Goal: Task Accomplishment & Management: Use online tool/utility

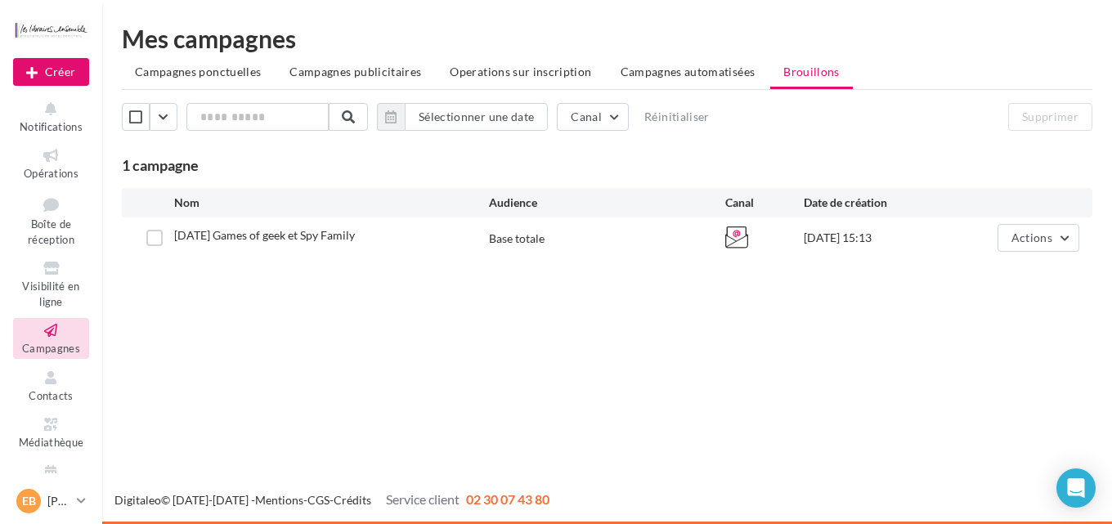
click at [466, 440] on div "Nouvelle campagne Créer Notifications Opérations Boîte de réception Visibilité …" at bounding box center [556, 262] width 1112 height 524
drag, startPoint x: 1052, startPoint y: 236, endPoint x: 1040, endPoint y: 237, distance: 11.6
click at [1051, 236] on span "Actions" at bounding box center [1032, 238] width 41 height 14
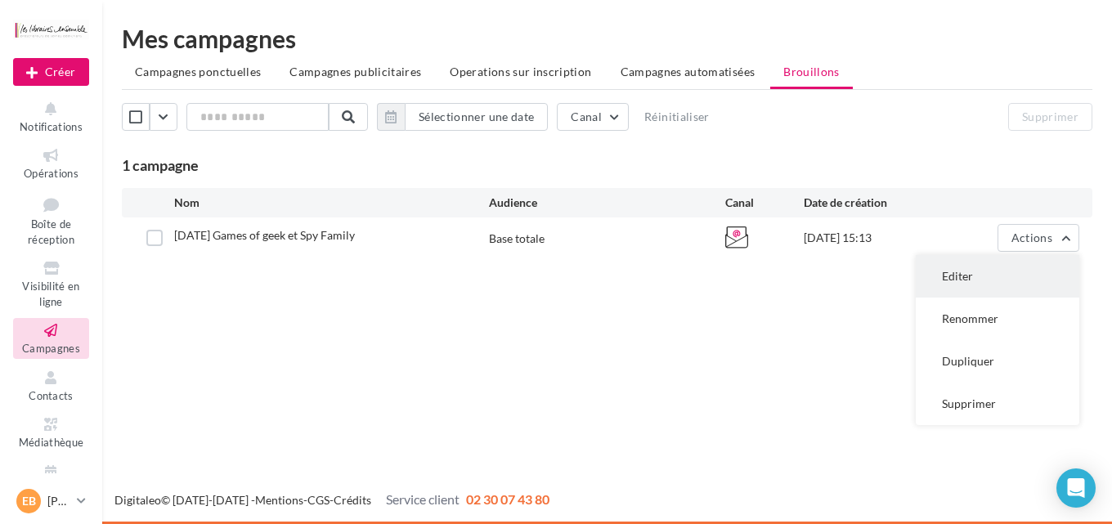
click at [978, 280] on button "Editer" at bounding box center [998, 276] width 164 height 43
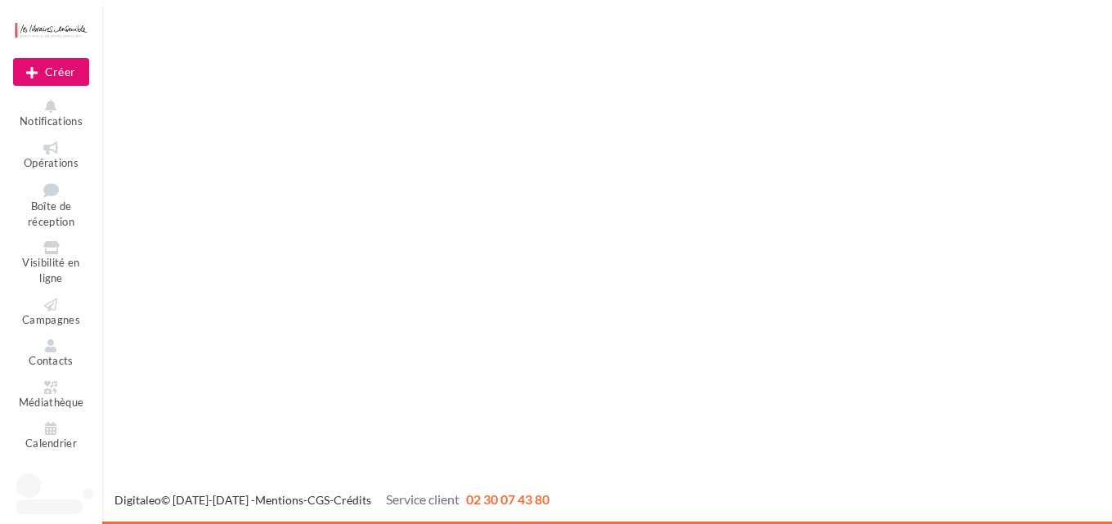
click at [53, 325] on body "Nouvelle campagne Créer Notifications Opérations Boîte de réception Visibilité …" at bounding box center [556, 262] width 1112 height 524
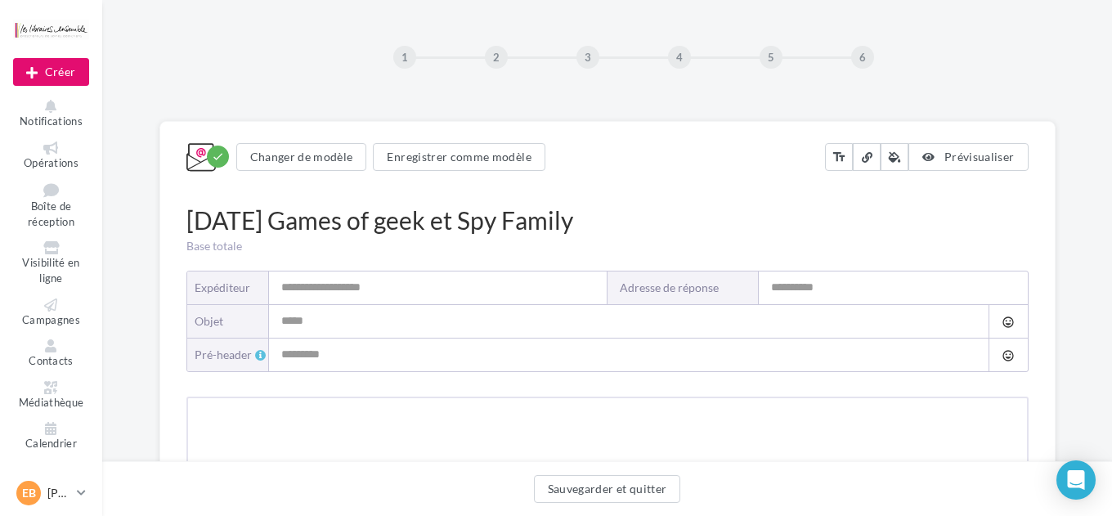
type input "**********"
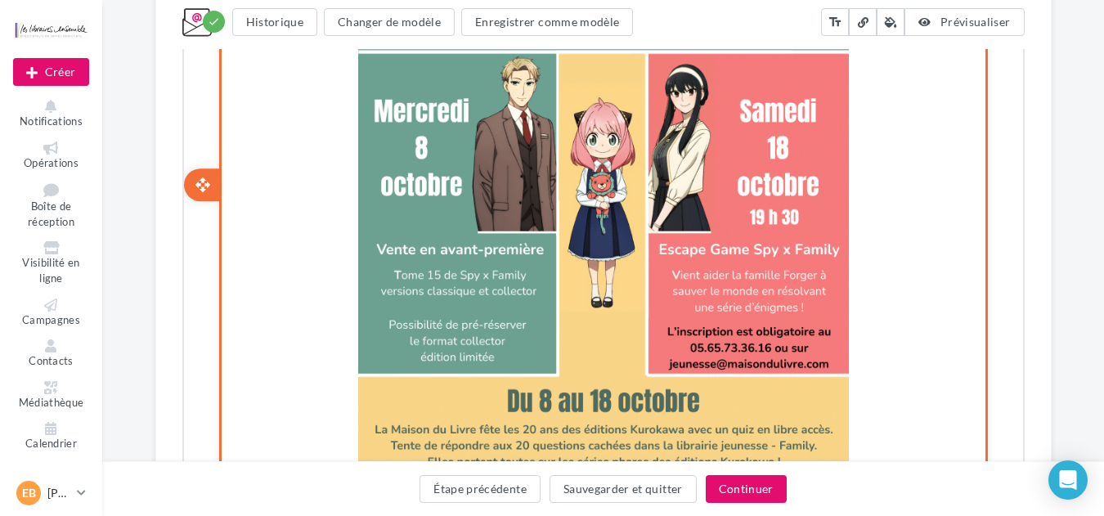
scroll to position [1832, 0]
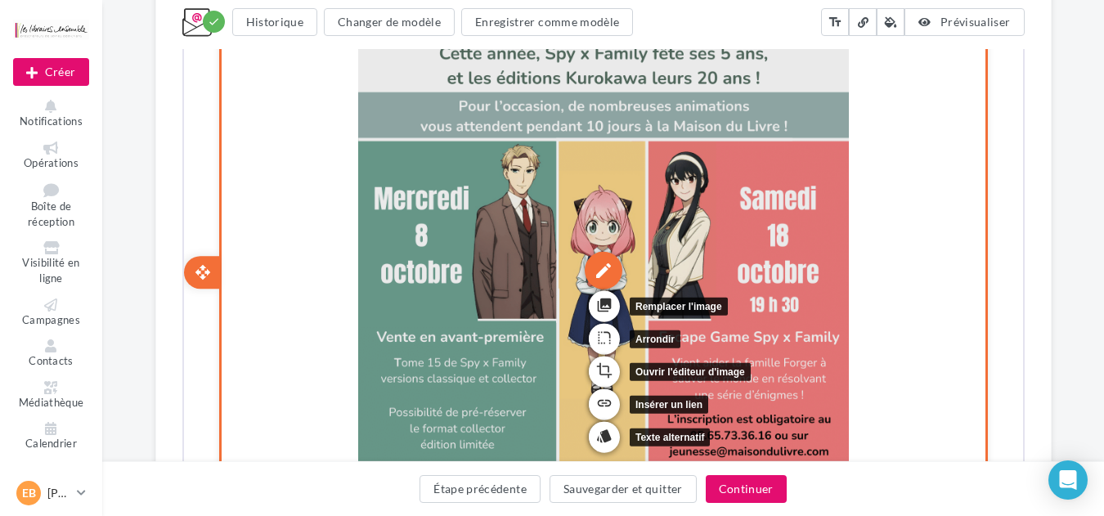
click at [600, 267] on div "edit" at bounding box center [601, 268] width 38 height 38
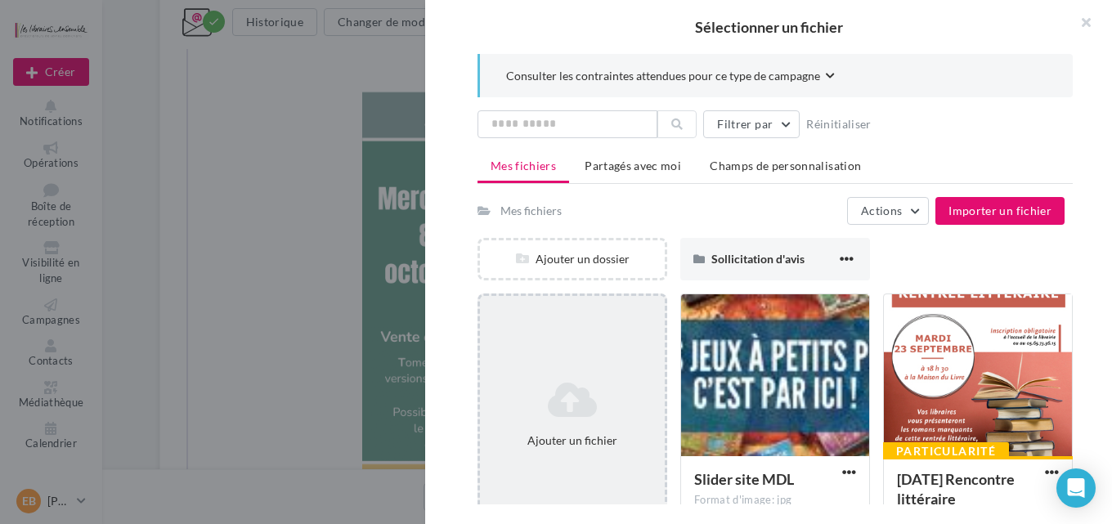
click at [559, 402] on icon at bounding box center [573, 399] width 172 height 39
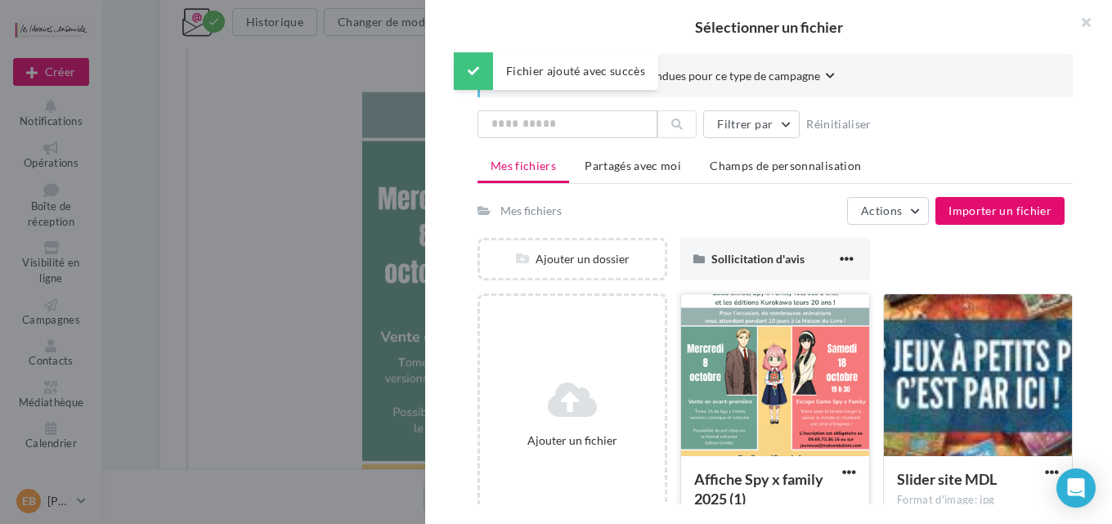
click at [789, 371] on div at bounding box center [775, 376] width 188 height 164
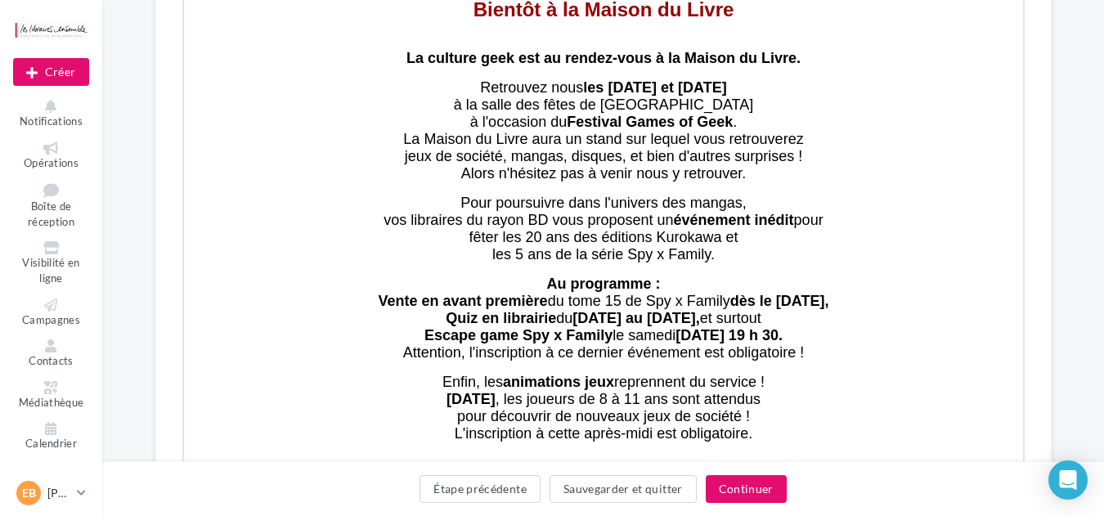
scroll to position [0, 0]
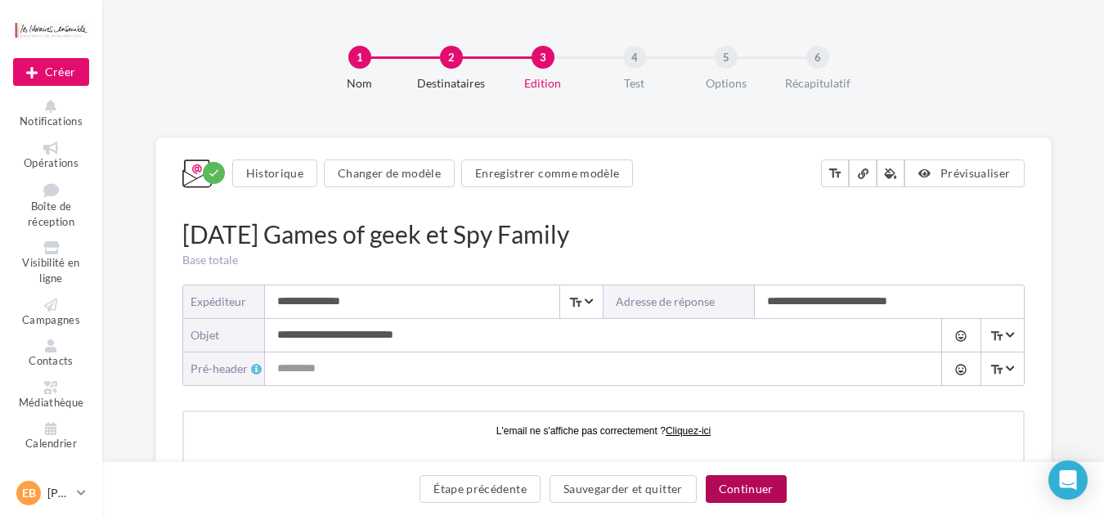
click at [747, 488] on button "Continuer" at bounding box center [746, 489] width 81 height 28
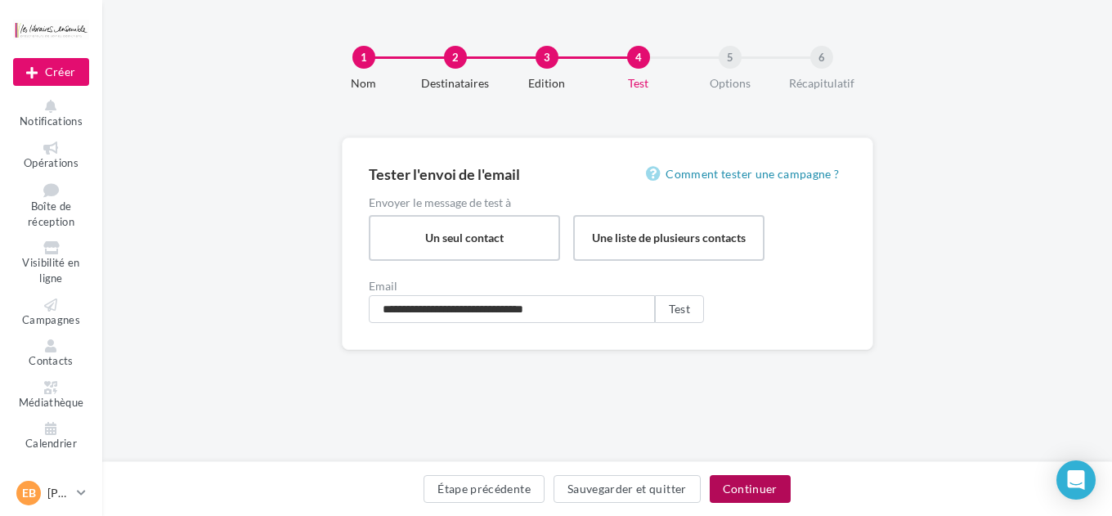
click at [756, 478] on button "Continuer" at bounding box center [750, 489] width 81 height 28
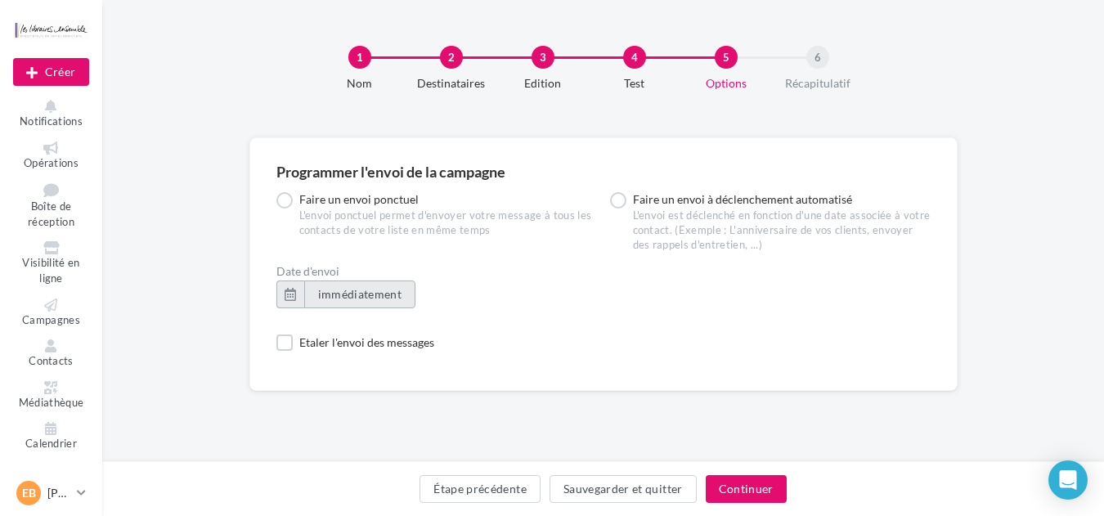
click at [319, 283] on button "immédiatement" at bounding box center [360, 295] width 112 height 28
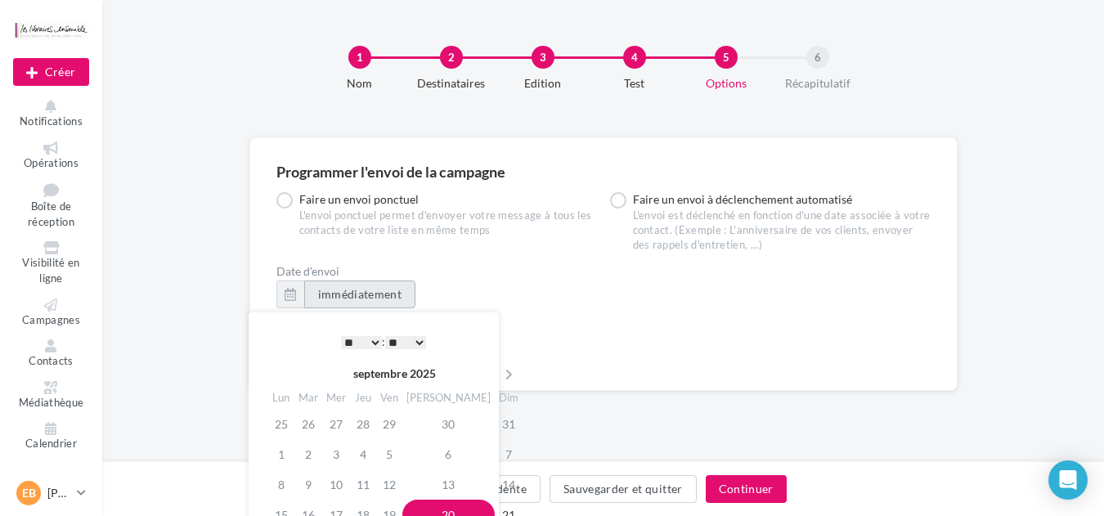
scroll to position [88, 0]
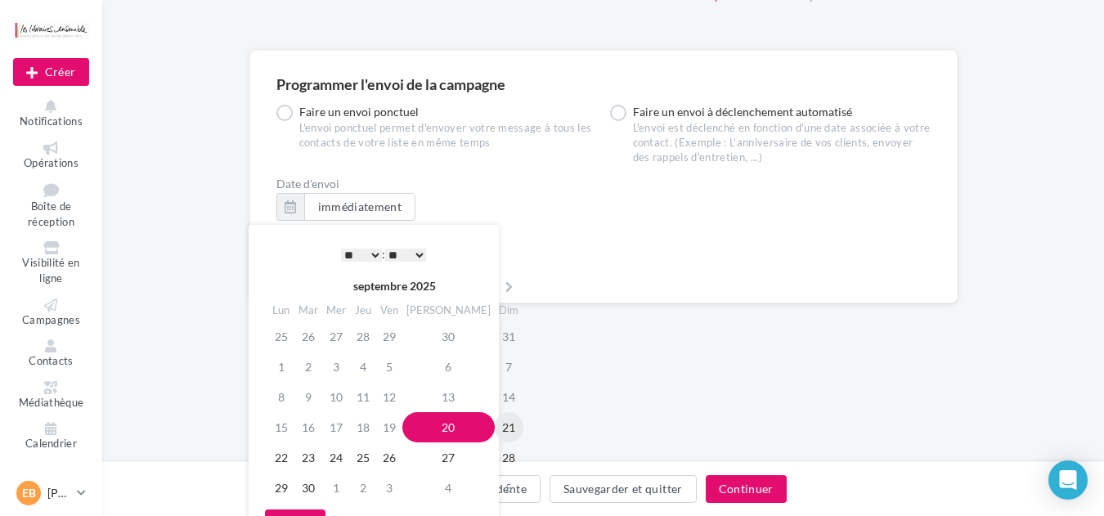
click at [495, 430] on td "21" at bounding box center [509, 427] width 29 height 30
click at [361, 249] on select "* * * * * * * * * * ** ** ** ** ** ** ** ** ** ** ** ** ** **" at bounding box center [361, 255] width 41 height 13
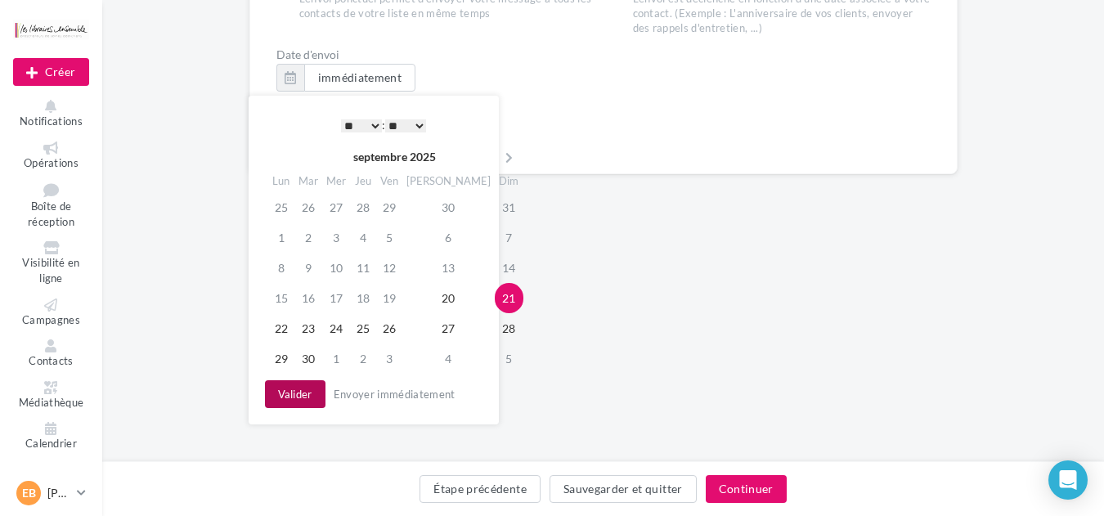
click at [288, 402] on button "Valider" at bounding box center [295, 394] width 61 height 28
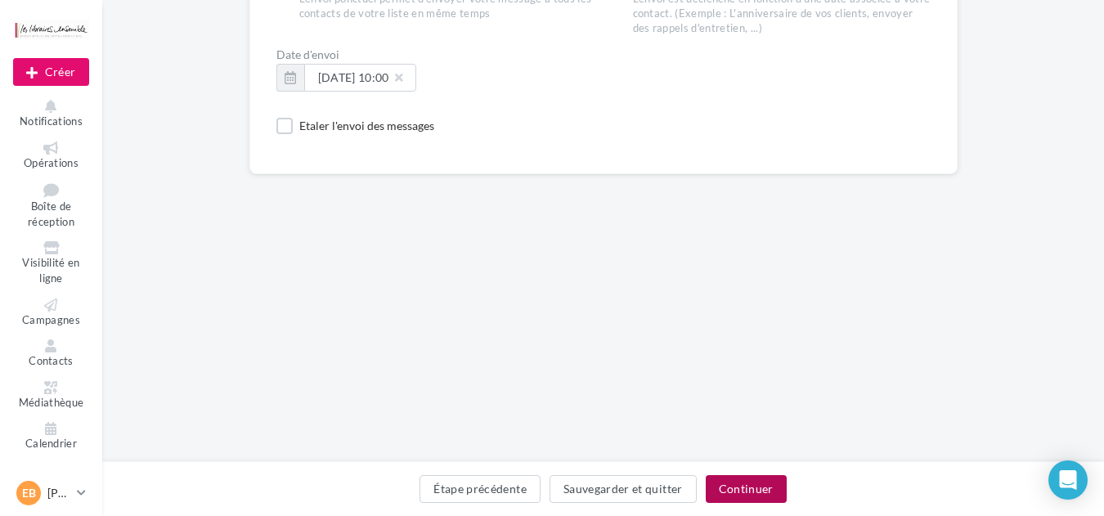
click at [734, 487] on button "Continuer" at bounding box center [746, 489] width 81 height 28
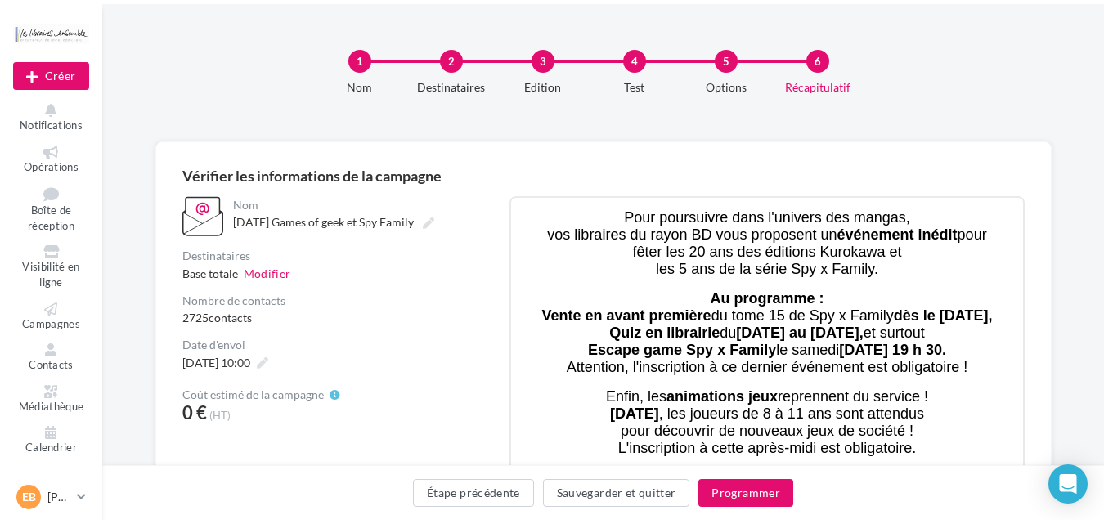
scroll to position [436, 0]
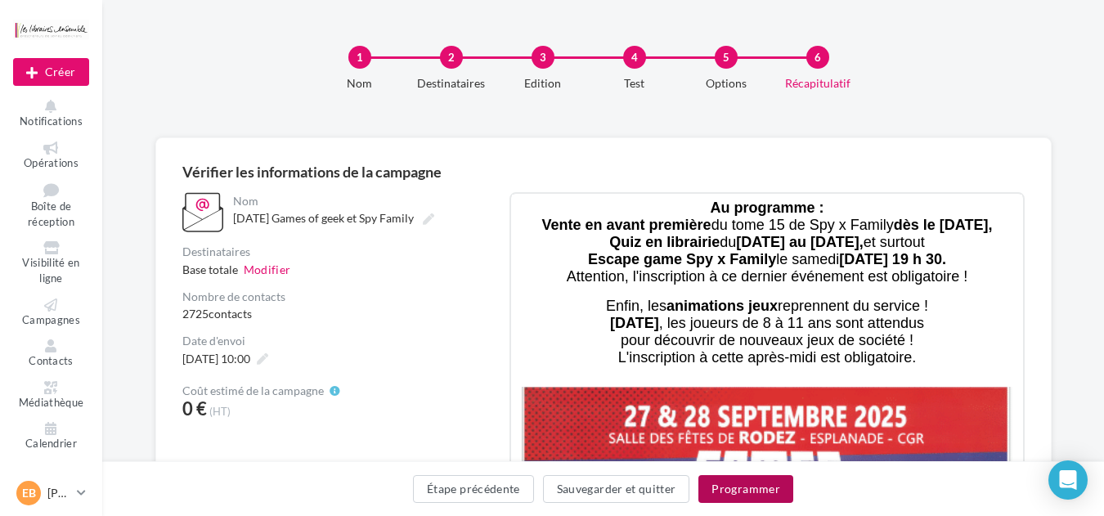
click at [737, 489] on button "Programmer" at bounding box center [745, 489] width 95 height 28
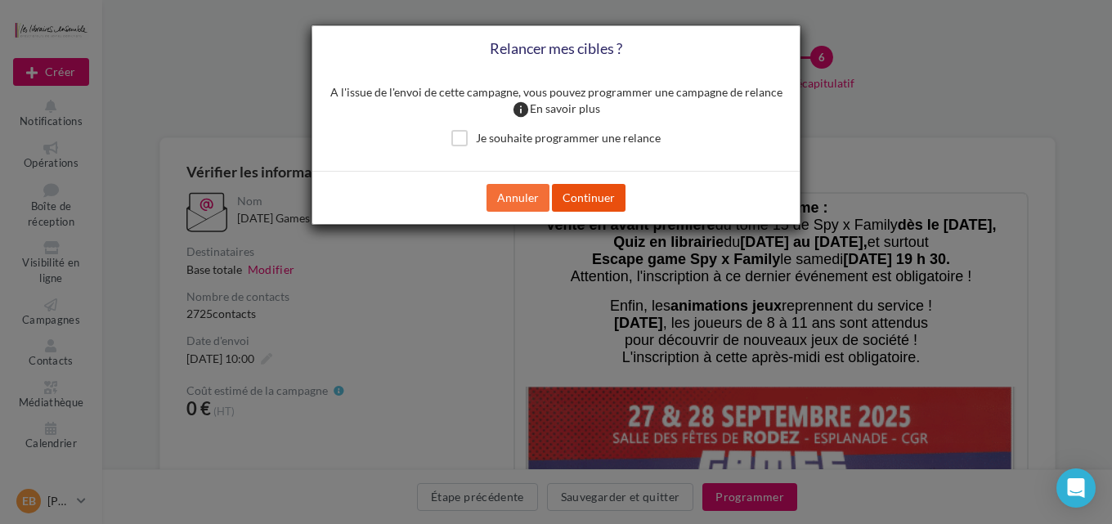
click at [585, 197] on button "Continuer" at bounding box center [589, 198] width 74 height 28
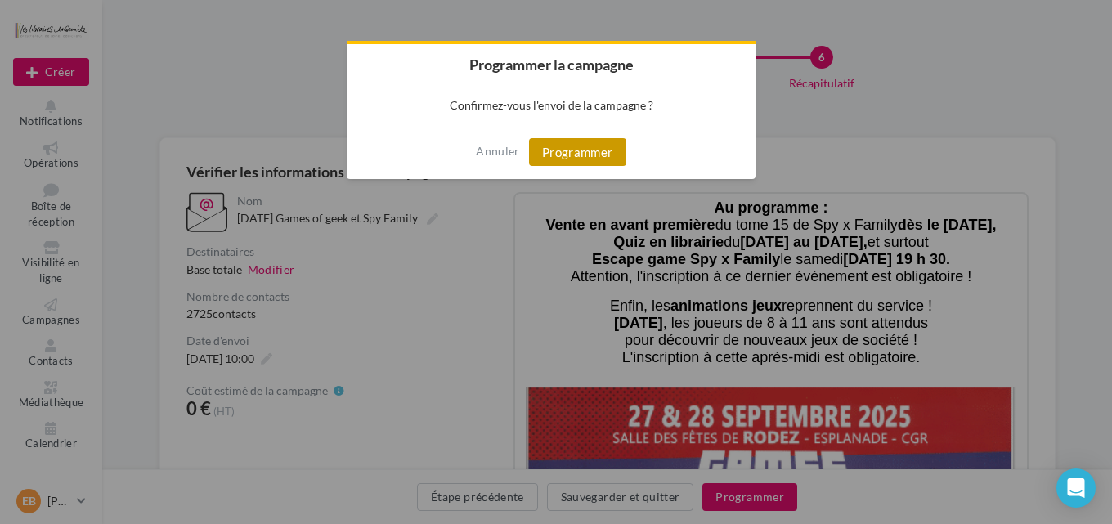
click at [563, 141] on button "Programmer" at bounding box center [577, 152] width 97 height 28
